Goal: Information Seeking & Learning: Learn about a topic

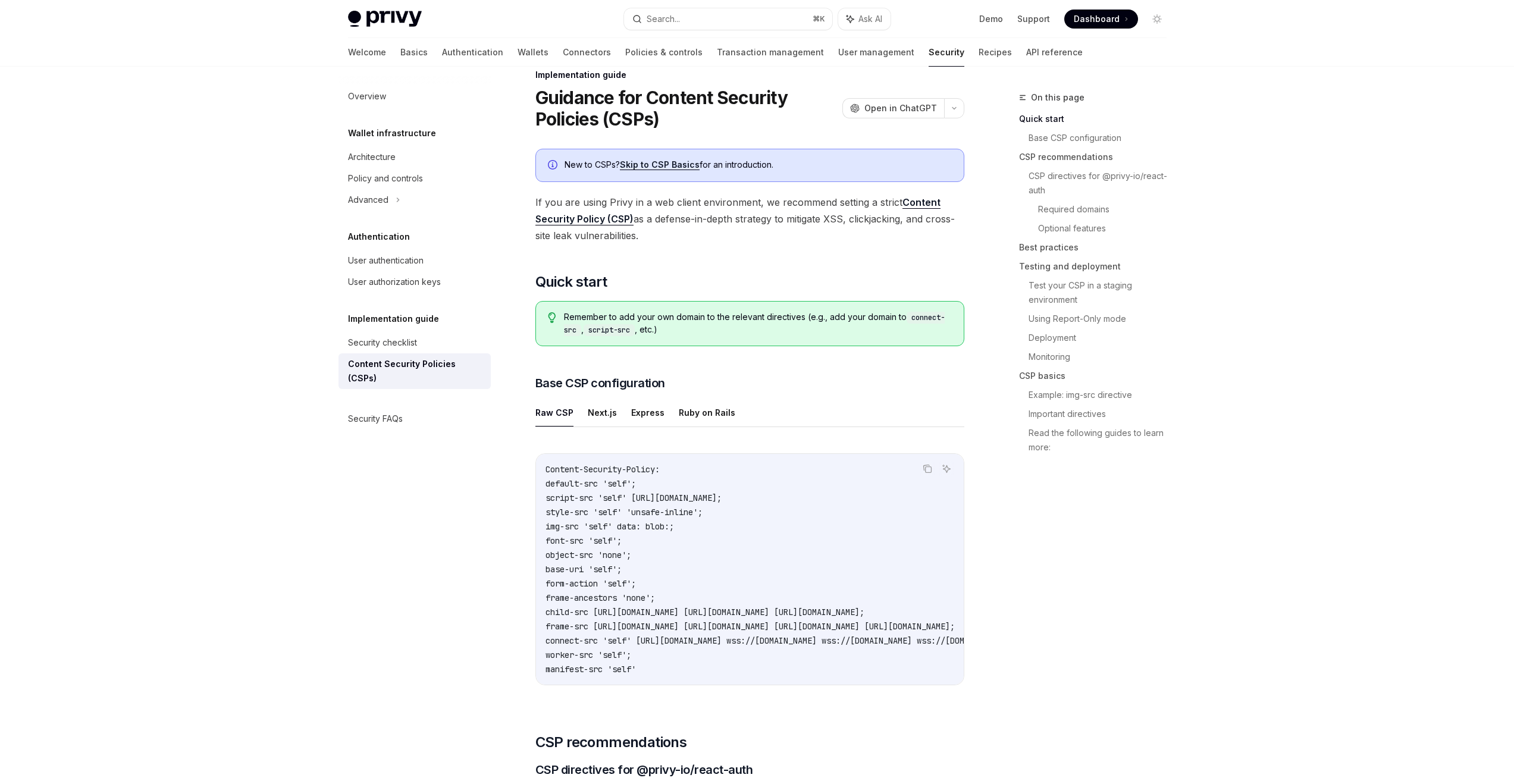
scroll to position [38, 0]
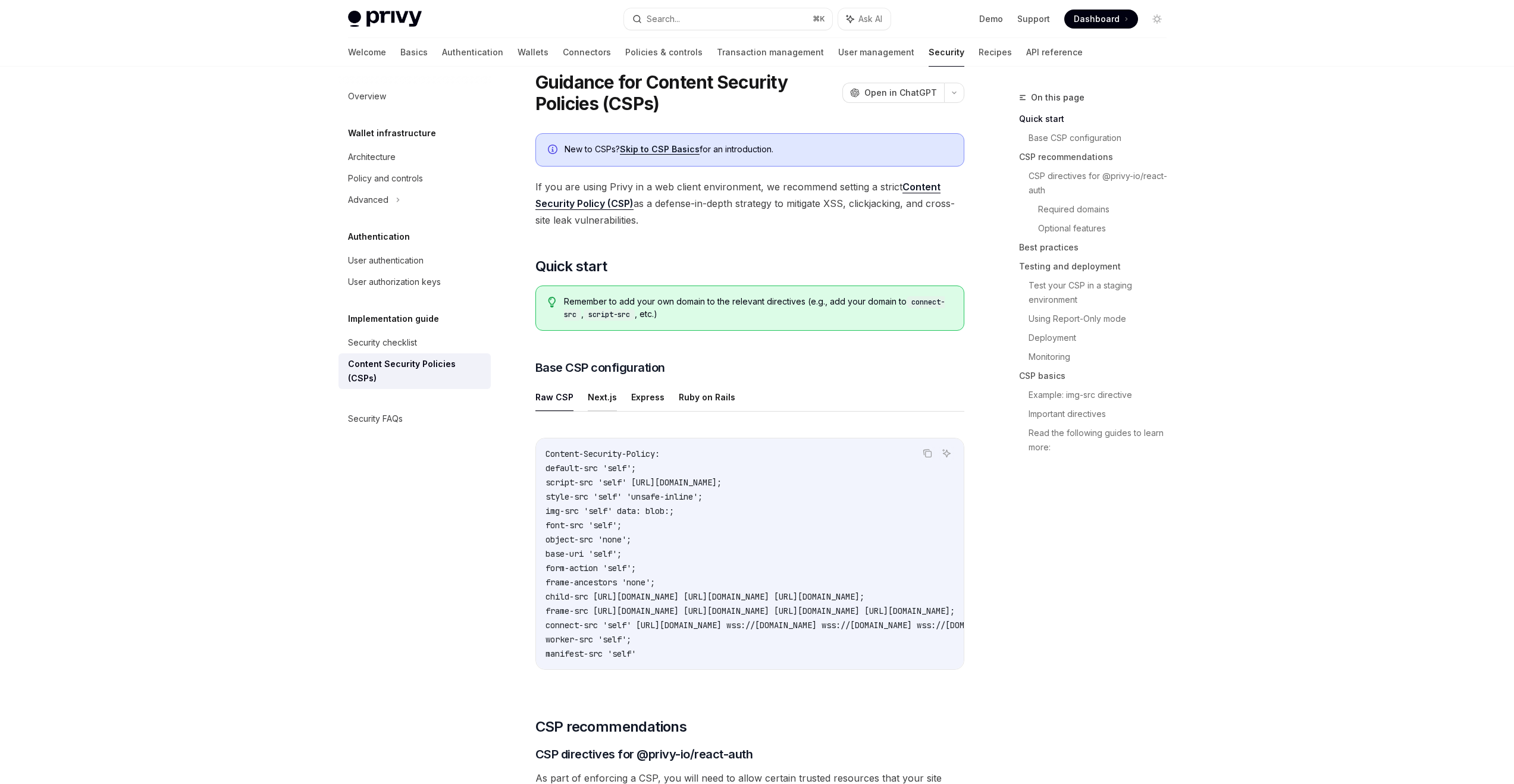
click at [592, 395] on button "Next.js" at bounding box center [602, 397] width 29 height 28
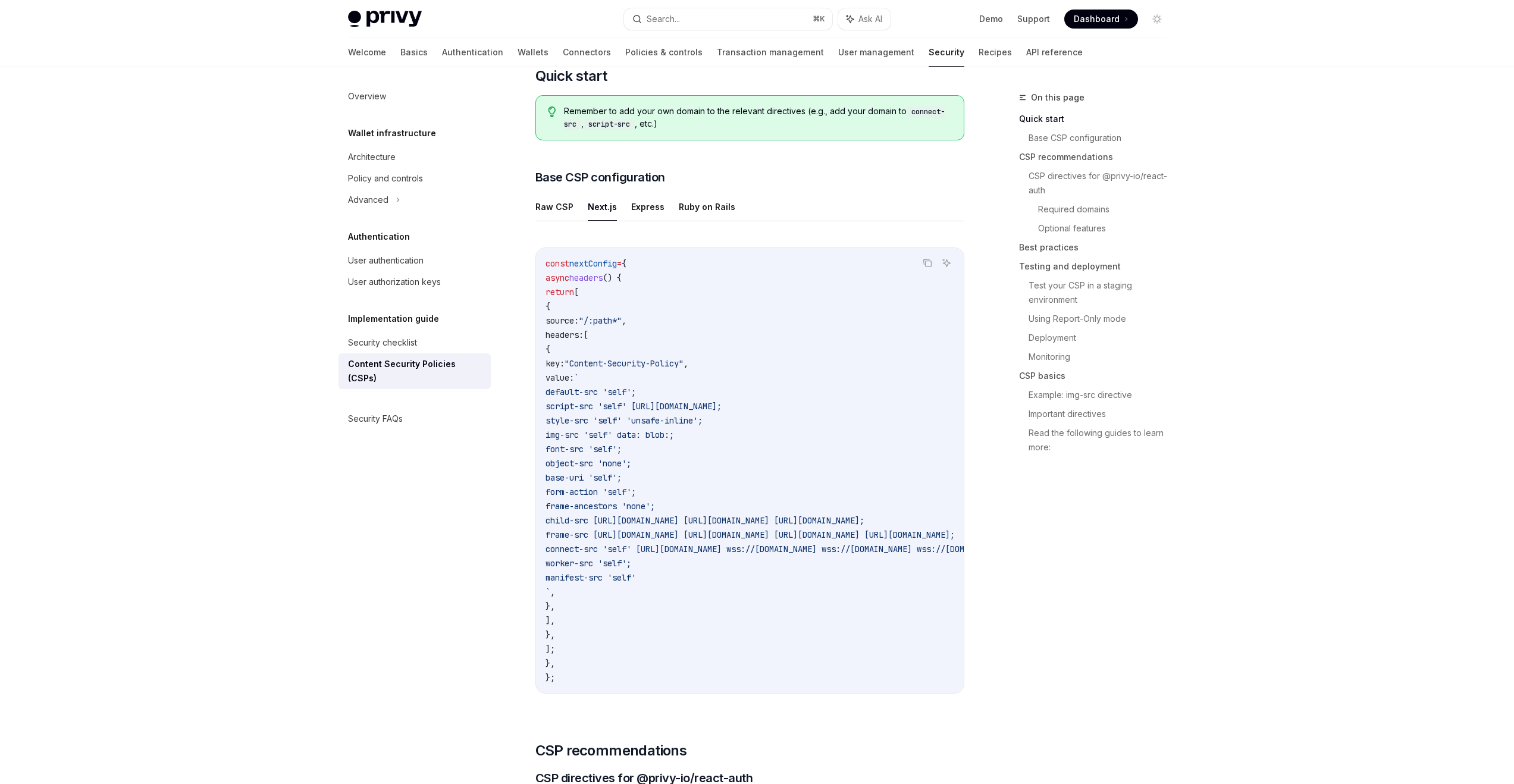
scroll to position [289, 0]
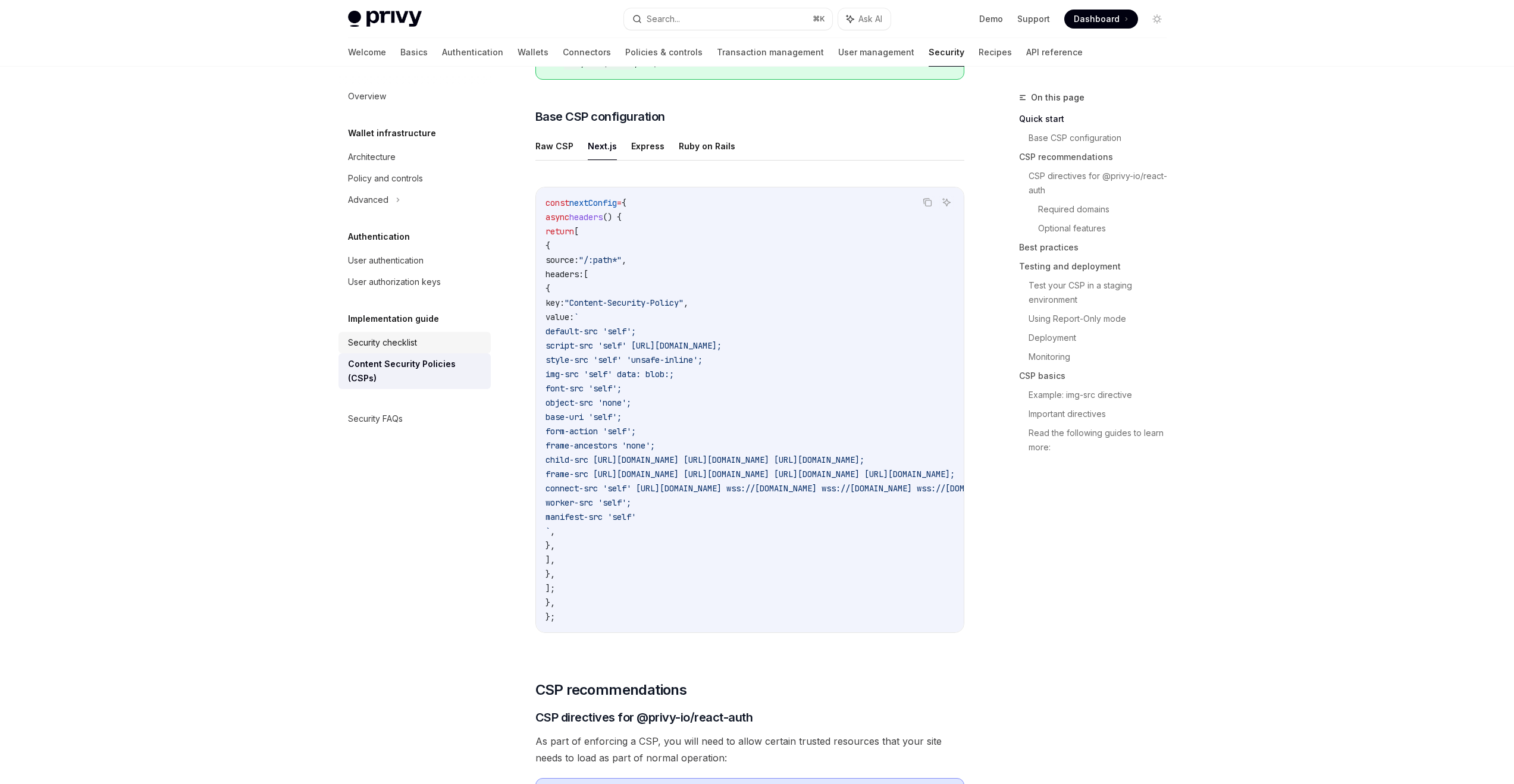
click at [404, 340] on div "Security checklist" at bounding box center [382, 343] width 69 height 14
type textarea "*"
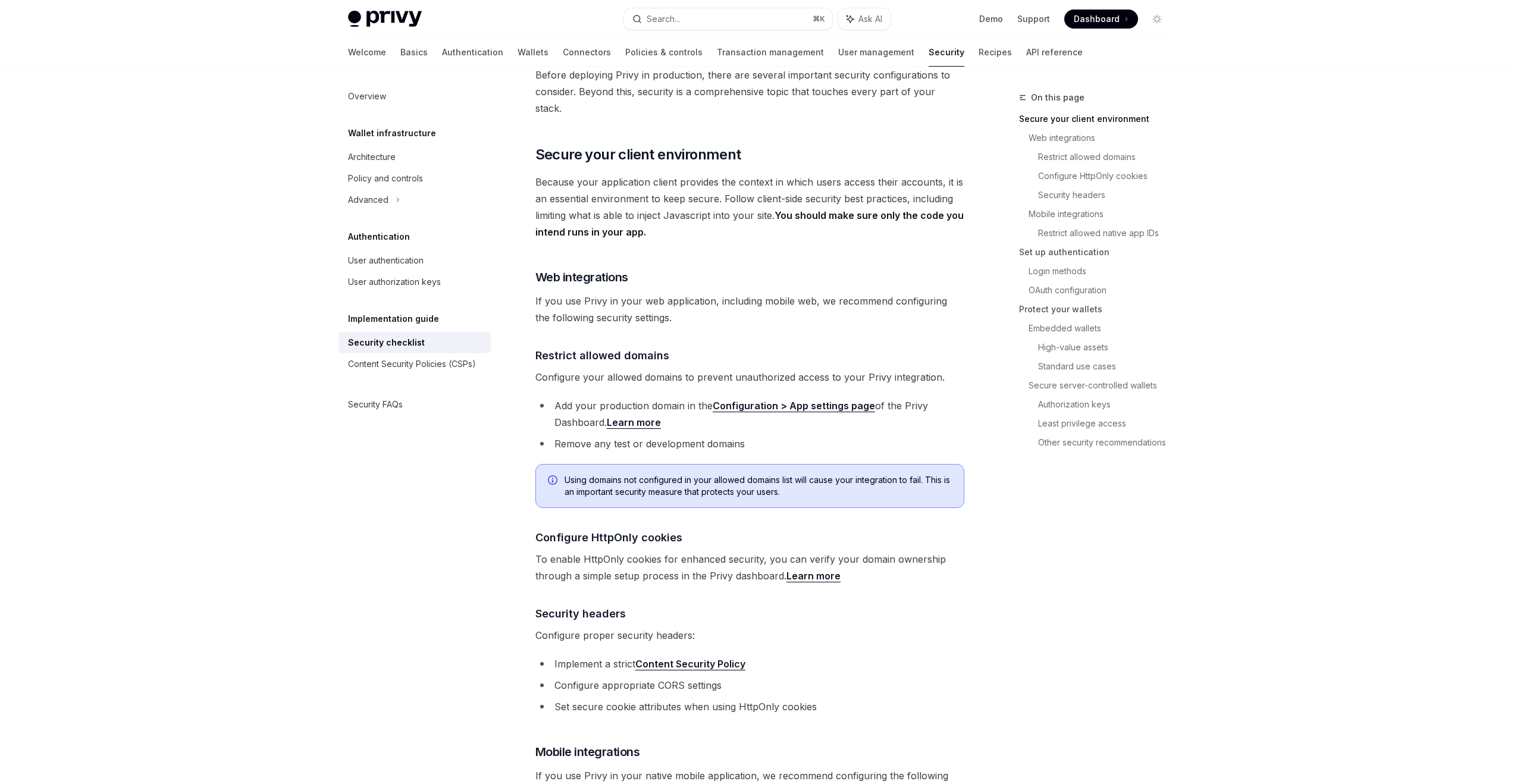
scroll to position [169, 0]
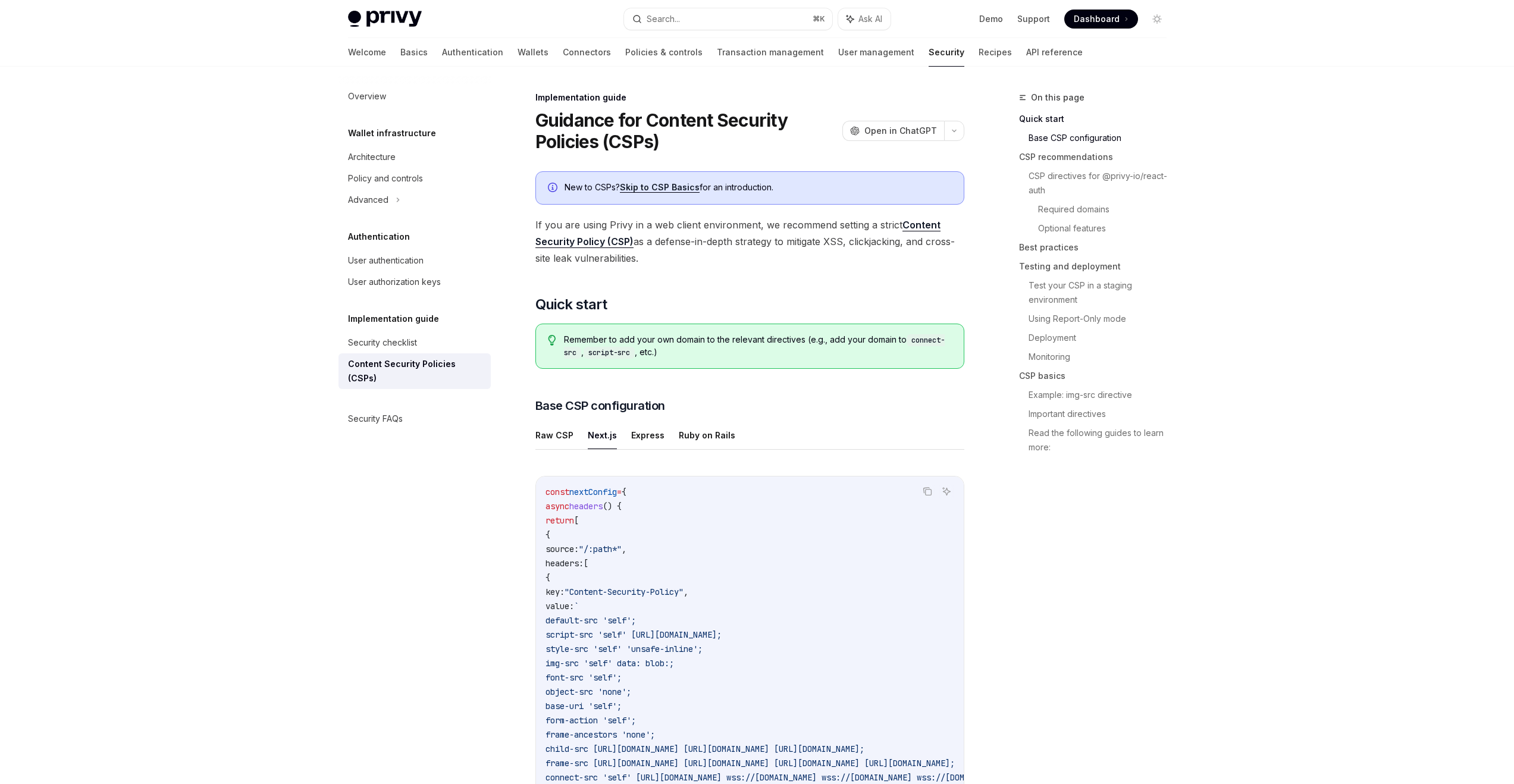
scroll to position [342, 0]
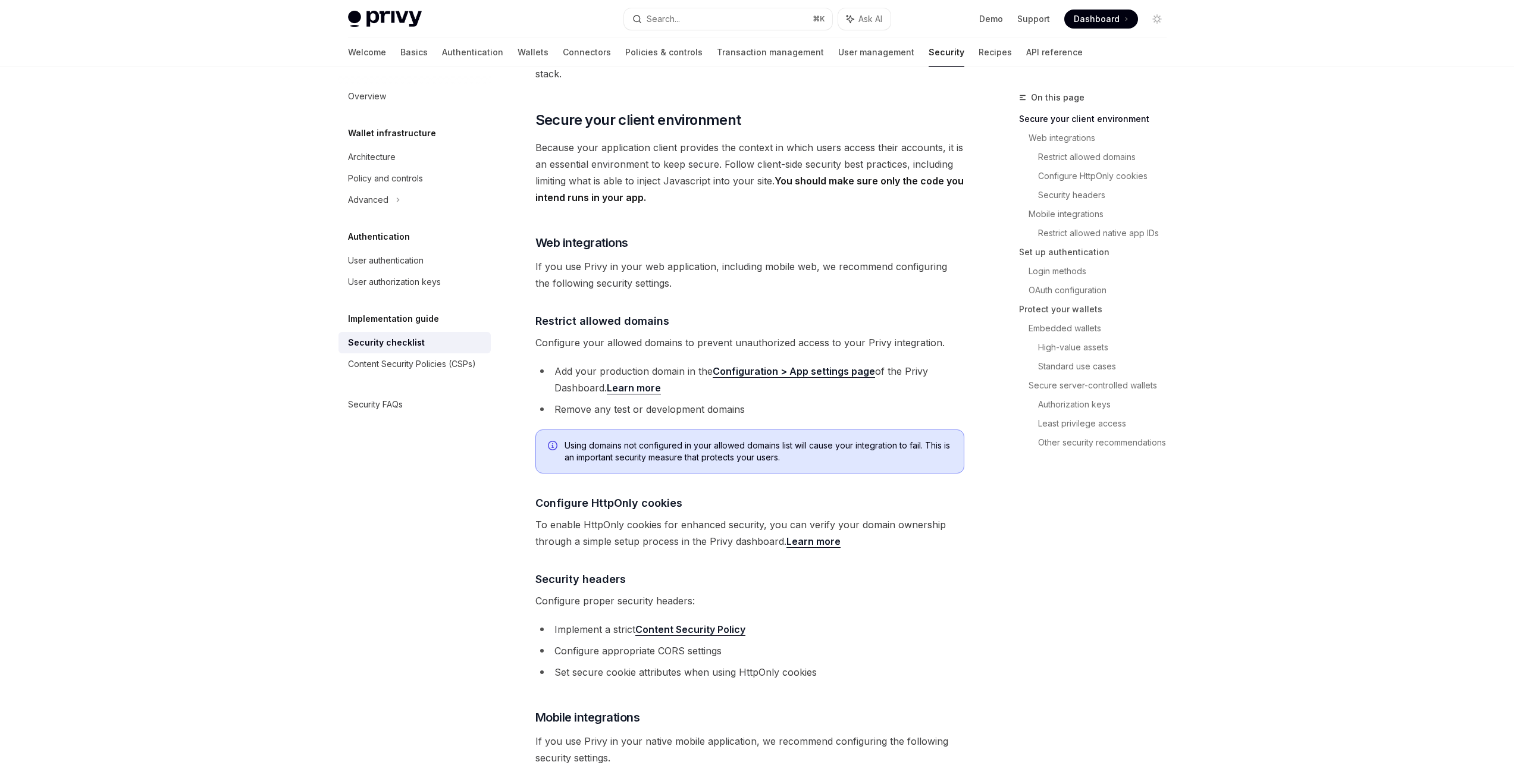
scroll to position [401, 0]
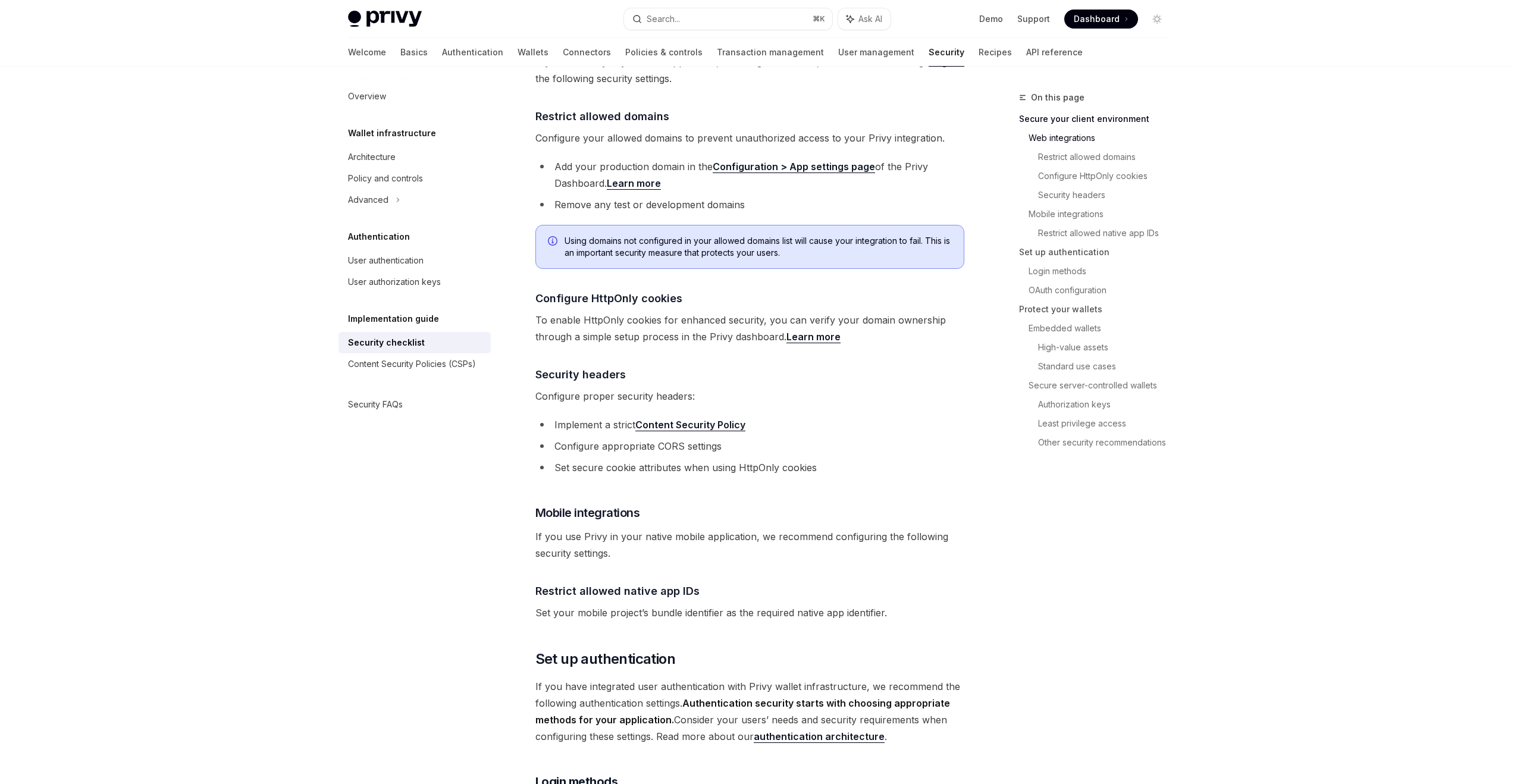
drag, startPoint x: 549, startPoint y: 425, endPoint x: 739, endPoint y: 429, distance: 190.0
click at [739, 437] on li "Configure appropriate CORS settings" at bounding box center [750, 445] width 429 height 16
click at [567, 459] on li "Set secure cookie attributes when using HttpOnly cookies" at bounding box center [750, 467] width 429 height 16
drag, startPoint x: 549, startPoint y: 451, endPoint x: 848, endPoint y: 438, distance: 299.3
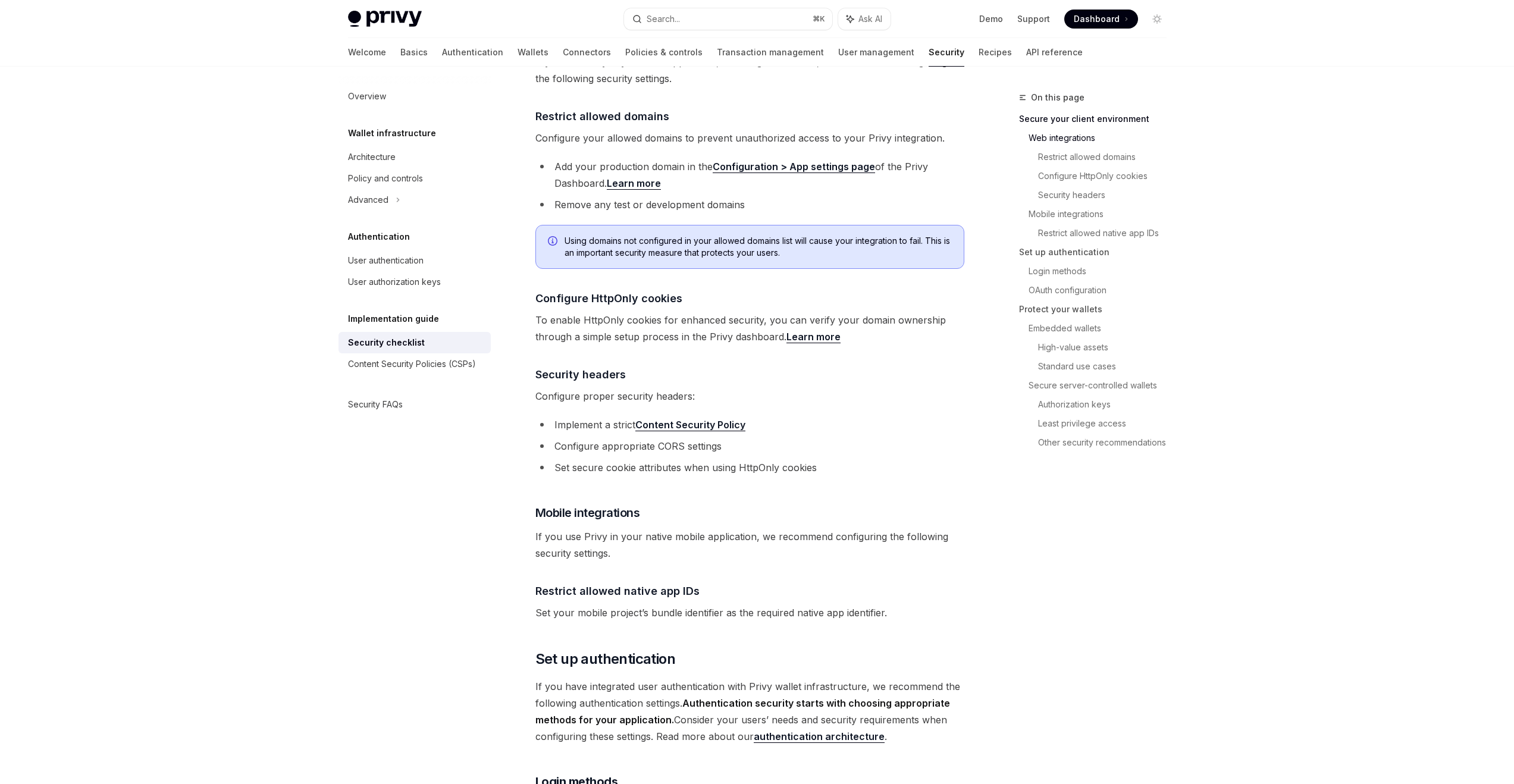
click at [848, 438] on ul "Implement a strict Content Security Policy Configure appropriate CORS settings …" at bounding box center [750, 446] width 429 height 60
click at [845, 459] on li "Set secure cookie attributes when using HttpOnly cookies" at bounding box center [750, 467] width 429 height 16
drag, startPoint x: 842, startPoint y: 449, endPoint x: 584, endPoint y: 420, distance: 259.6
click at [584, 421] on ul "Implement a strict Content Security Policy Configure appropriate CORS settings …" at bounding box center [750, 446] width 429 height 60
click at [579, 416] on li "Implement a strict Content Security Policy" at bounding box center [750, 424] width 429 height 16
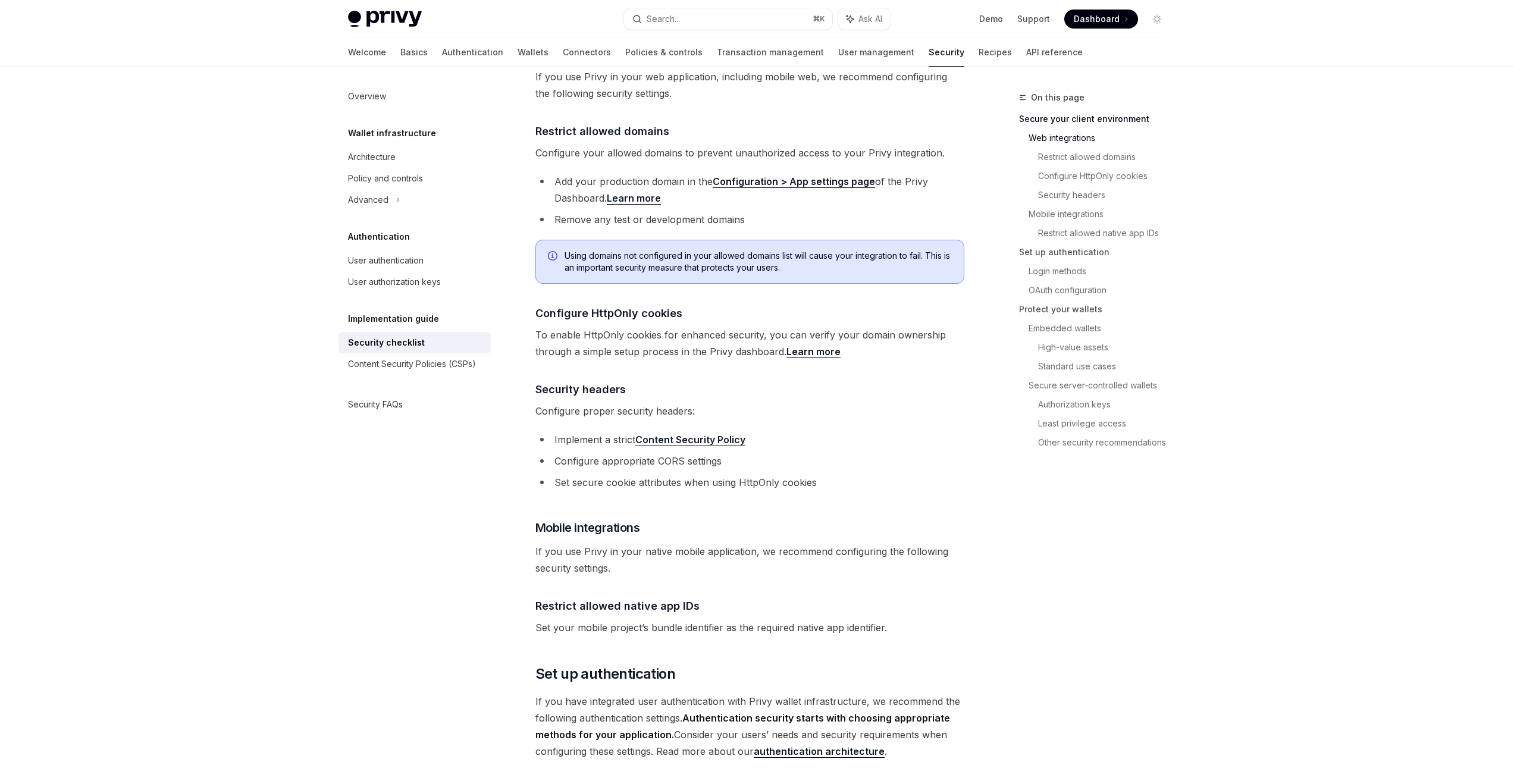
scroll to position [0, 0]
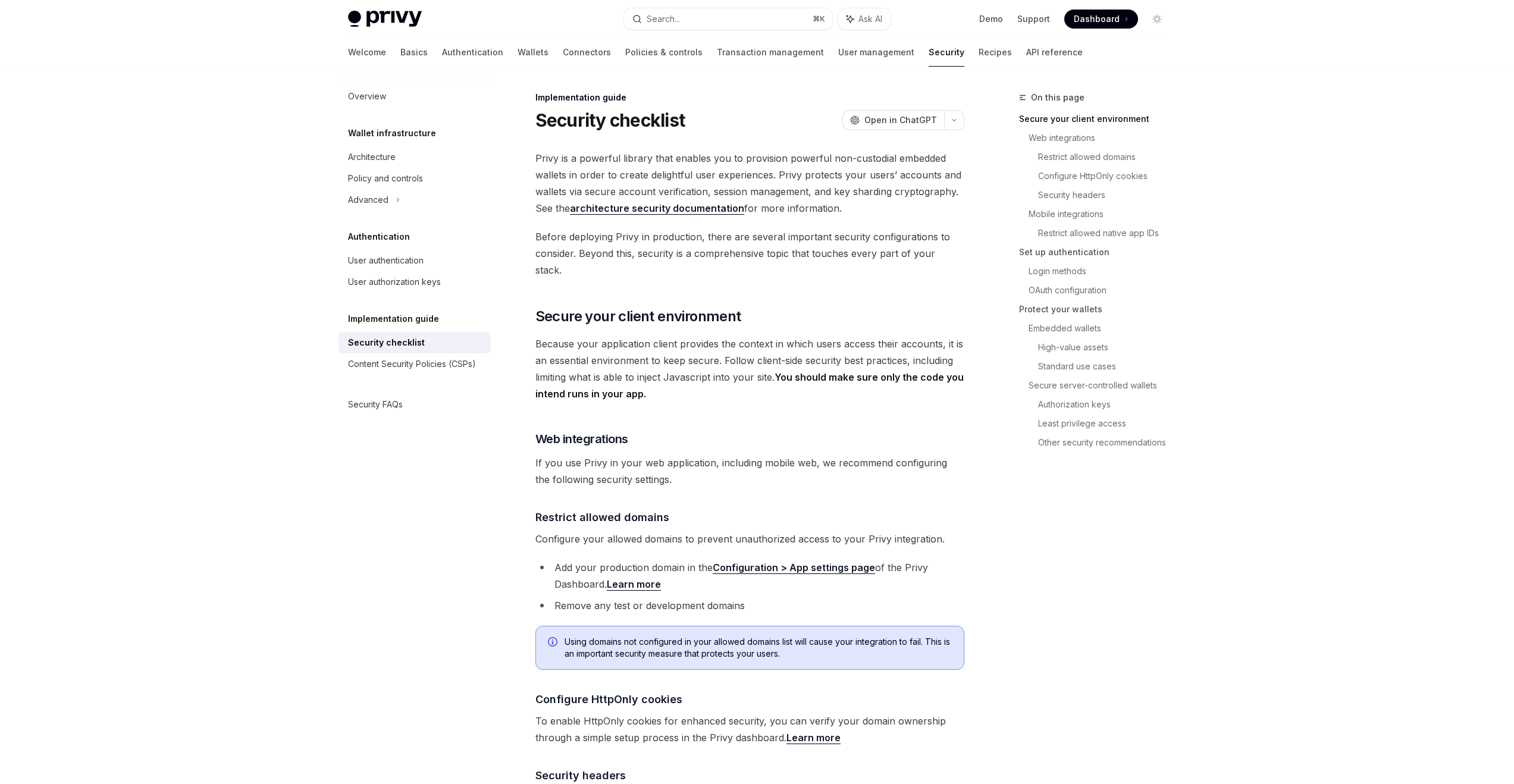
click at [667, 336] on span "Because your application client provides the context in which users access thei…" at bounding box center [750, 369] width 429 height 67
